Goal: Task Accomplishment & Management: Complete application form

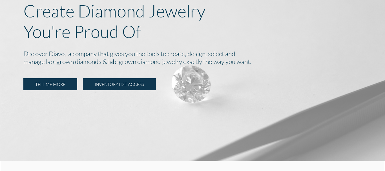
scroll to position [70, 0]
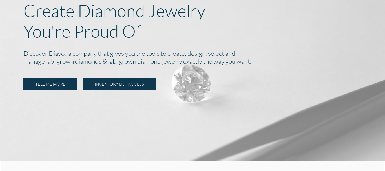
click at [124, 82] on link "INVENTORY LIST ACCESS" at bounding box center [119, 84] width 73 height 12
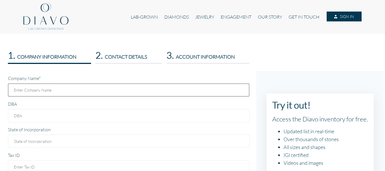
click at [78, 91] on input "text" at bounding box center [129, 89] width 242 height 13
type input "m"
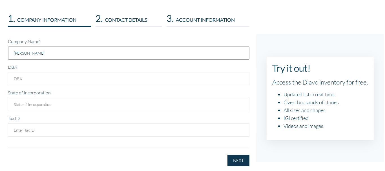
scroll to position [87, 0]
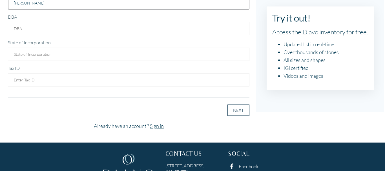
type input "[PERSON_NAME]"
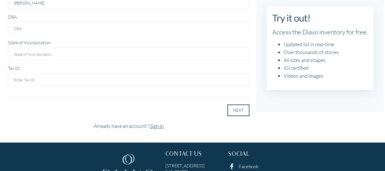
click at [232, 114] on button "NEXT" at bounding box center [239, 111] width 22 height 12
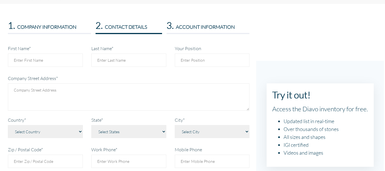
scroll to position [0, 0]
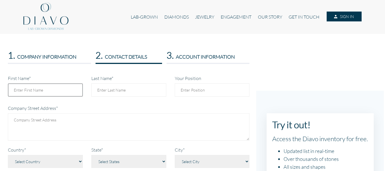
click at [76, 90] on input "First Name*" at bounding box center [45, 89] width 75 height 13
type input "[PERSON_NAME]"
type input "8711021901"
click at [205, 92] on input "Your Position" at bounding box center [212, 89] width 75 height 13
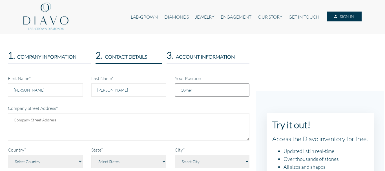
type input "Owner"
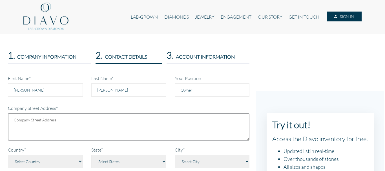
click at [97, 123] on textarea at bounding box center [129, 126] width 242 height 27
type textarea "[PERSON_NAME] [PERSON_NAME] 455 nte"
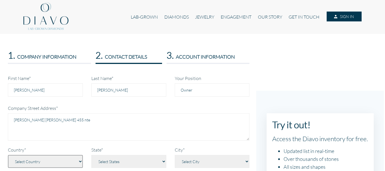
select select "142"
select select "3471"
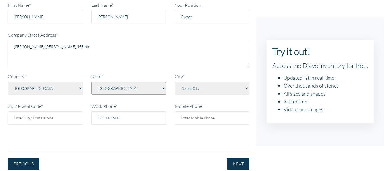
scroll to position [74, 0]
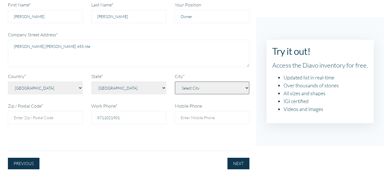
select select "Torreón"
click at [49, 122] on input "Zip / Postal Code*" at bounding box center [45, 117] width 75 height 13
type input "27000"
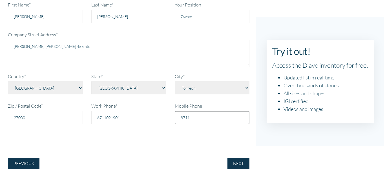
type input "8711021901"
click at [237, 163] on button "NEXT" at bounding box center [239, 164] width 22 height 12
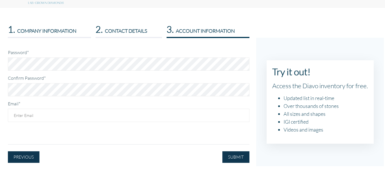
scroll to position [0, 0]
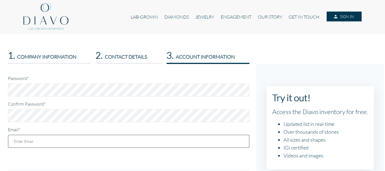
click at [89, 145] on input "Email*" at bounding box center [129, 141] width 242 height 13
type input "[EMAIL_ADDRESS][DOMAIN_NAME]"
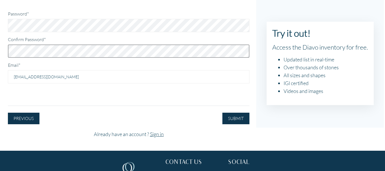
scroll to position [65, 0]
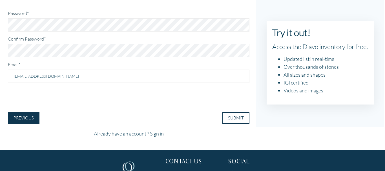
click at [244, 119] on button "SUBMIT" at bounding box center [236, 118] width 27 height 12
